Goal: Navigation & Orientation: Understand site structure

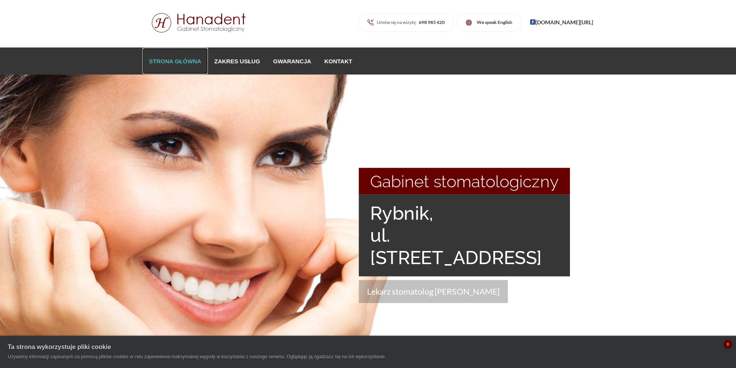
click at [174, 60] on link "Strona główna" at bounding box center [175, 61] width 65 height 26
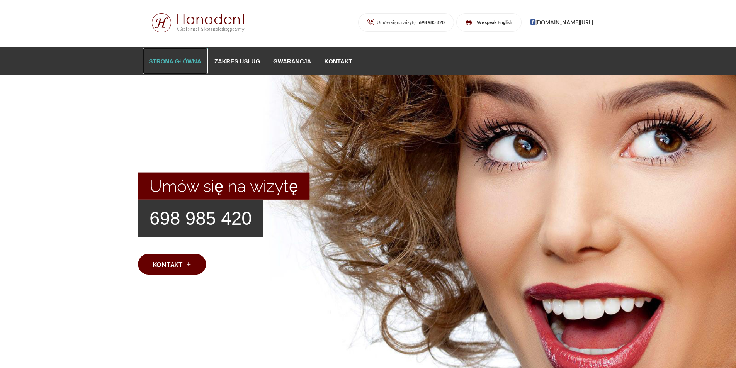
click at [179, 61] on link "Strona główna" at bounding box center [175, 61] width 65 height 26
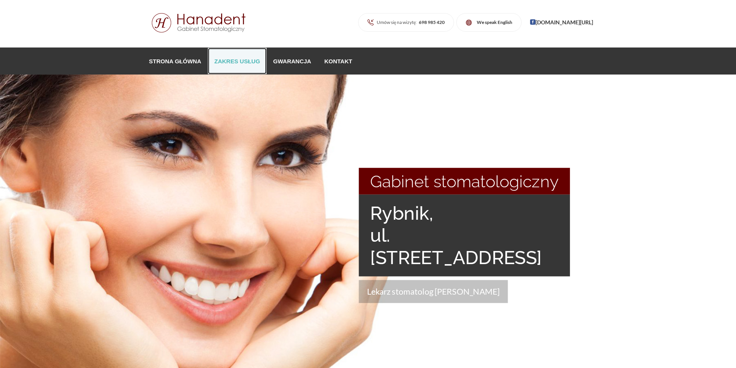
click at [247, 61] on link "Zakres usług" at bounding box center [237, 61] width 59 height 26
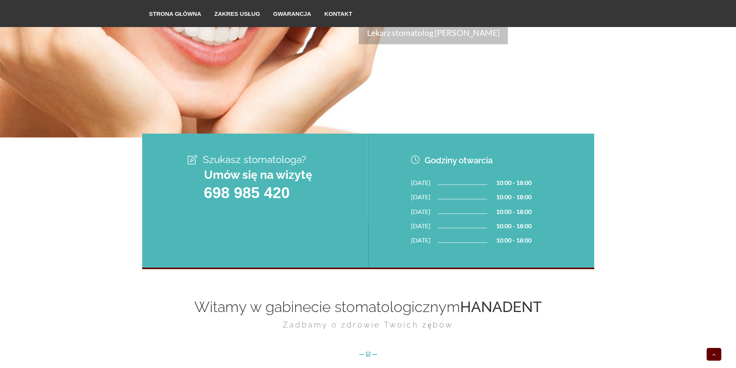
scroll to position [464, 0]
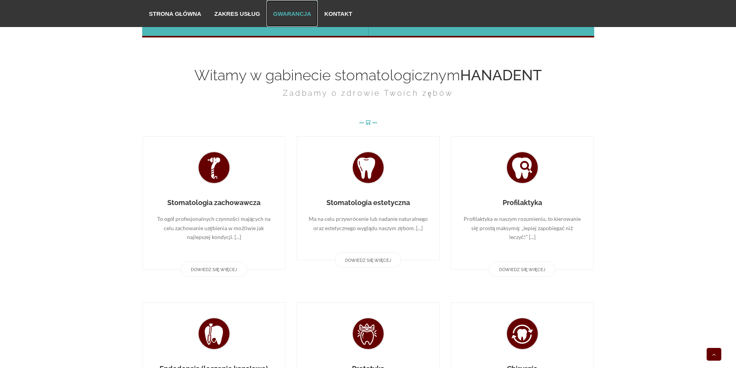
click at [298, 13] on link "Gwarancja" at bounding box center [292, 13] width 51 height 26
